Goal: Information Seeking & Learning: Check status

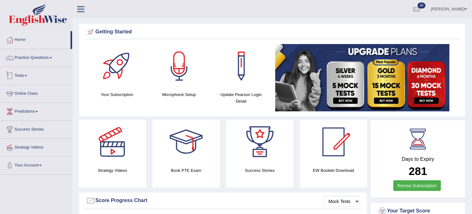
click at [43, 75] on link "Tests" at bounding box center [36, 75] width 72 height 16
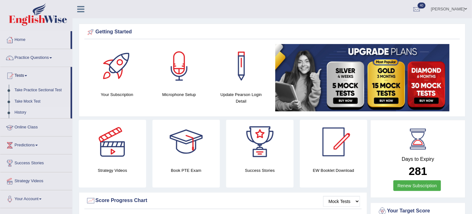
click at [28, 109] on link "History" at bounding box center [41, 112] width 59 height 11
click at [17, 109] on link "History" at bounding box center [41, 112] width 59 height 11
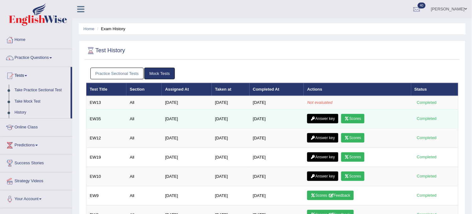
click at [351, 116] on link "Scores" at bounding box center [352, 118] width 23 height 9
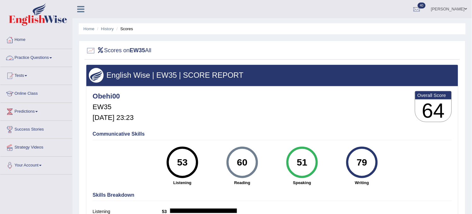
click at [57, 61] on link "Practice Questions" at bounding box center [36, 57] width 72 height 16
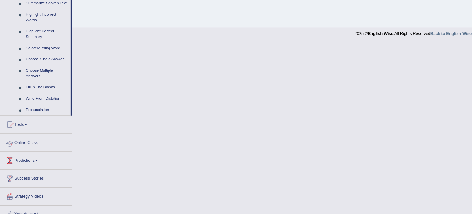
scroll to position [298, 0]
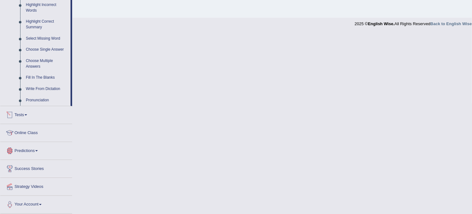
click at [34, 113] on link "Tests" at bounding box center [36, 114] width 72 height 16
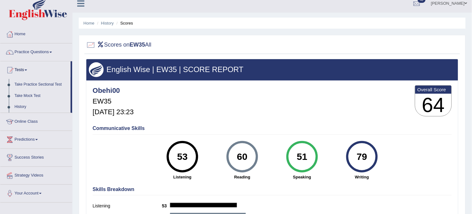
scroll to position [0, 0]
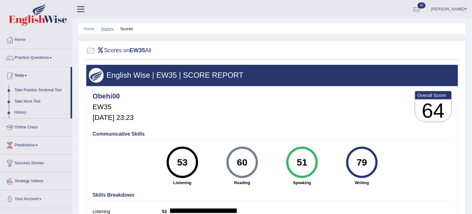
click at [107, 29] on li "History" at bounding box center [105, 29] width 18 height 6
click at [107, 29] on link "History" at bounding box center [107, 28] width 13 height 5
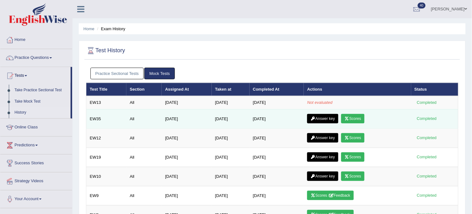
click at [329, 115] on link "Answer key" at bounding box center [322, 118] width 31 height 9
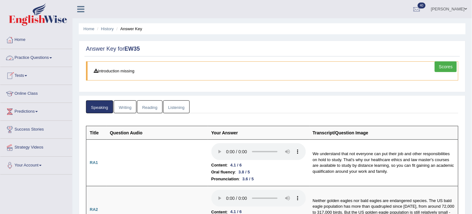
click at [33, 76] on link "Tests" at bounding box center [36, 75] width 72 height 16
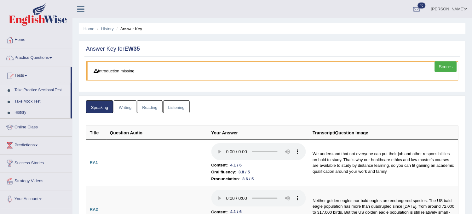
click at [61, 95] on link "Take Practice Sectional Test" at bounding box center [41, 90] width 59 height 11
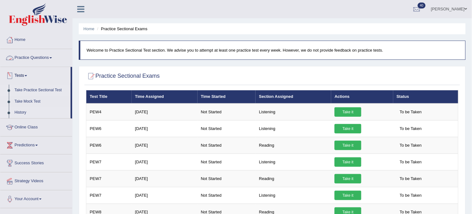
click at [24, 116] on link "History" at bounding box center [41, 112] width 59 height 11
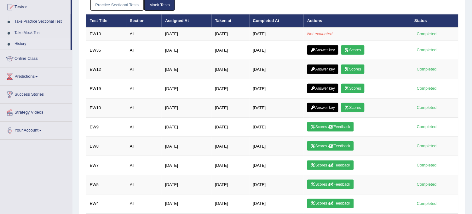
scroll to position [70, 0]
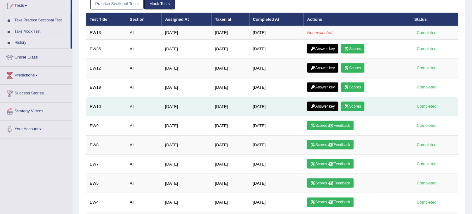
click at [320, 106] on link "Answer key" at bounding box center [322, 106] width 31 height 9
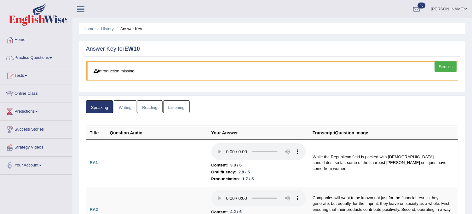
click at [130, 29] on li "Answer Key" at bounding box center [128, 29] width 27 height 6
click at [108, 31] on li "History" at bounding box center [105, 29] width 18 height 6
click at [106, 29] on link "History" at bounding box center [107, 28] width 13 height 5
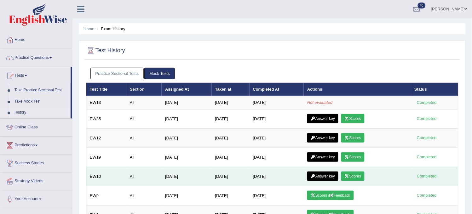
click at [354, 178] on link "Scores" at bounding box center [352, 176] width 23 height 9
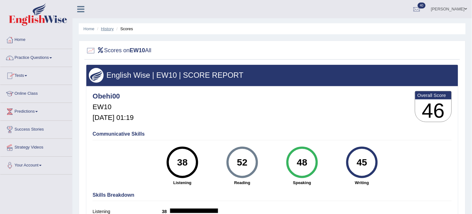
click at [108, 27] on link "History" at bounding box center [107, 28] width 13 height 5
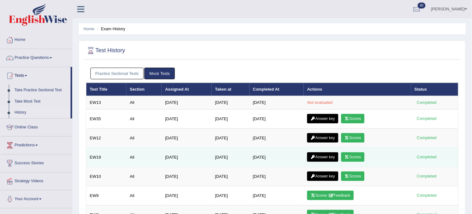
click at [358, 159] on link "Scores" at bounding box center [352, 157] width 23 height 9
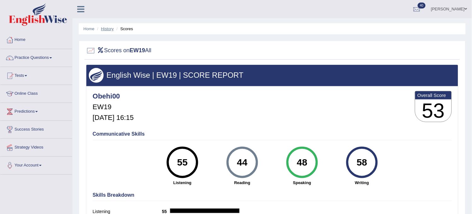
click at [111, 27] on link "History" at bounding box center [107, 28] width 13 height 5
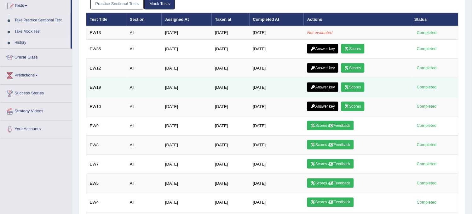
click at [326, 85] on link "Answer key" at bounding box center [322, 87] width 31 height 9
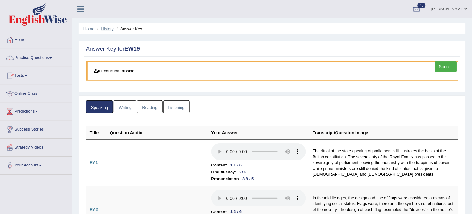
click at [109, 26] on link "History" at bounding box center [107, 28] width 13 height 5
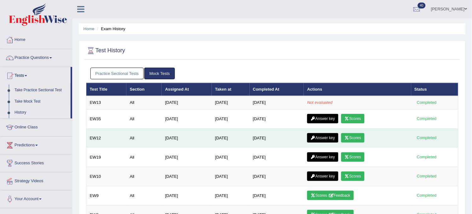
click at [334, 139] on link "Answer key" at bounding box center [322, 137] width 31 height 9
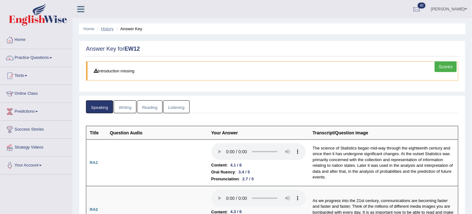
click at [109, 30] on link "History" at bounding box center [107, 28] width 13 height 5
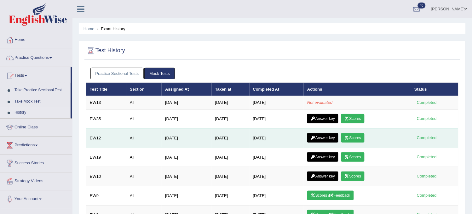
click at [357, 136] on link "Scores" at bounding box center [352, 137] width 23 height 9
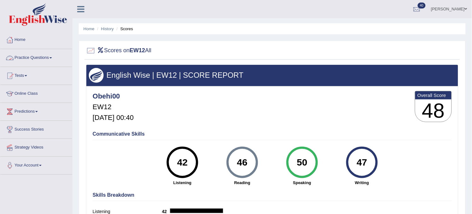
click at [24, 55] on link "Practice Questions" at bounding box center [36, 57] width 72 height 16
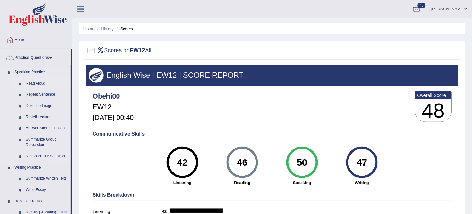
click at [35, 82] on link "Read Aloud" at bounding box center [47, 83] width 48 height 11
